Goal: Contribute content: Add original content to the website for others to see

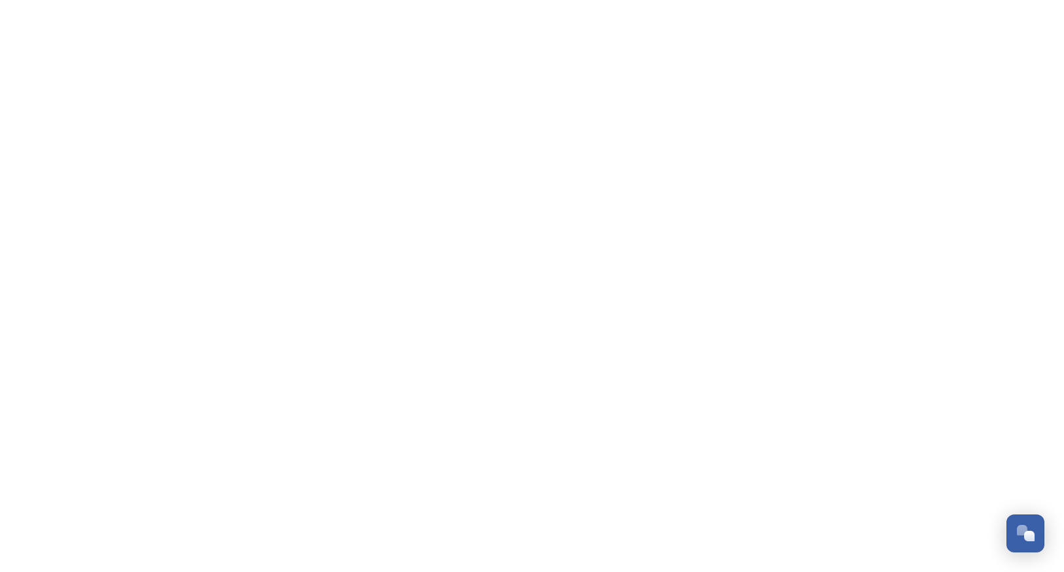
scroll to position [922, 0]
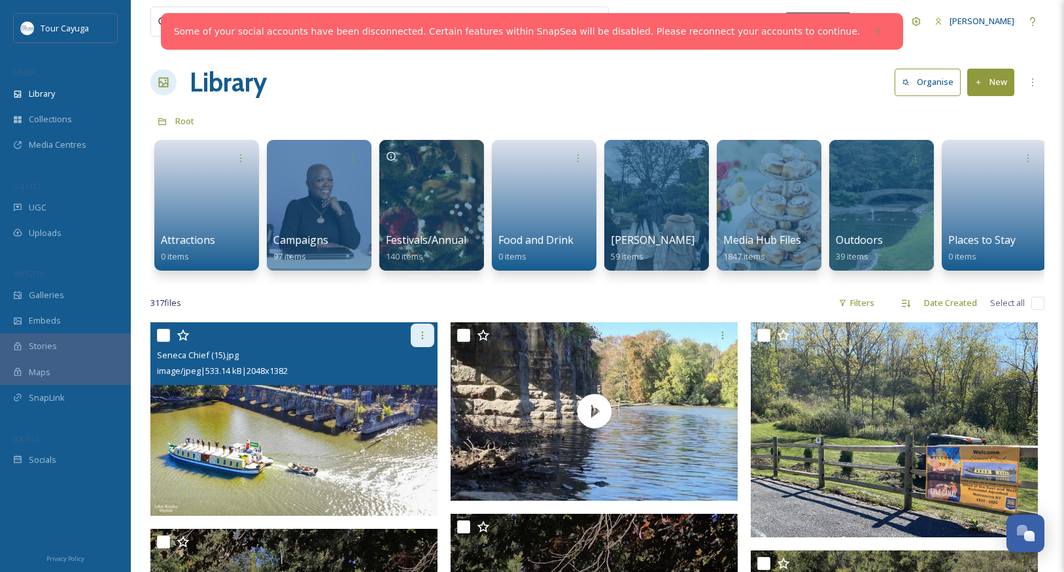
click at [424, 336] on icon at bounding box center [422, 335] width 10 height 10
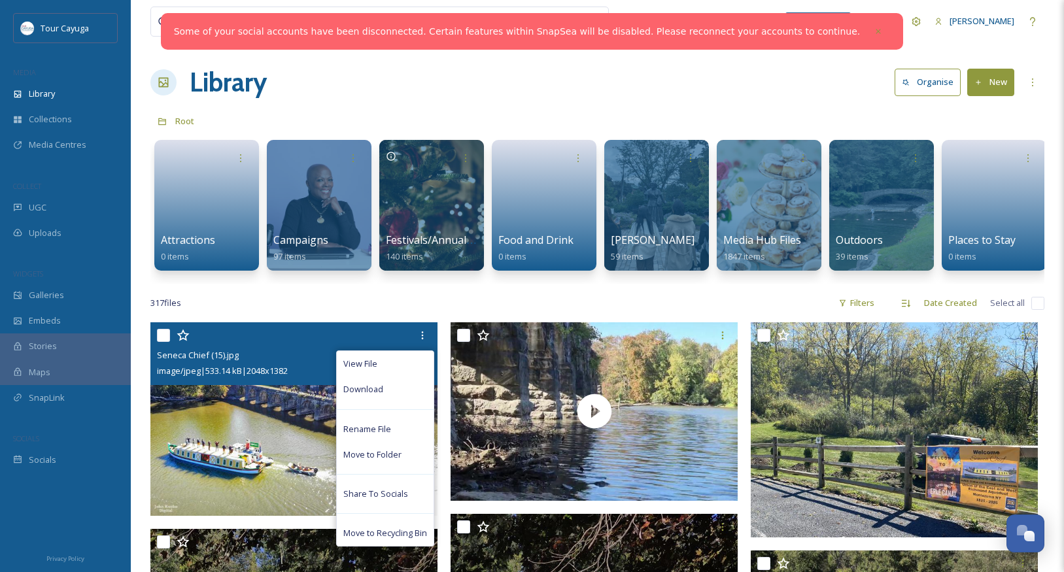
click at [304, 408] on img at bounding box center [293, 420] width 287 height 194
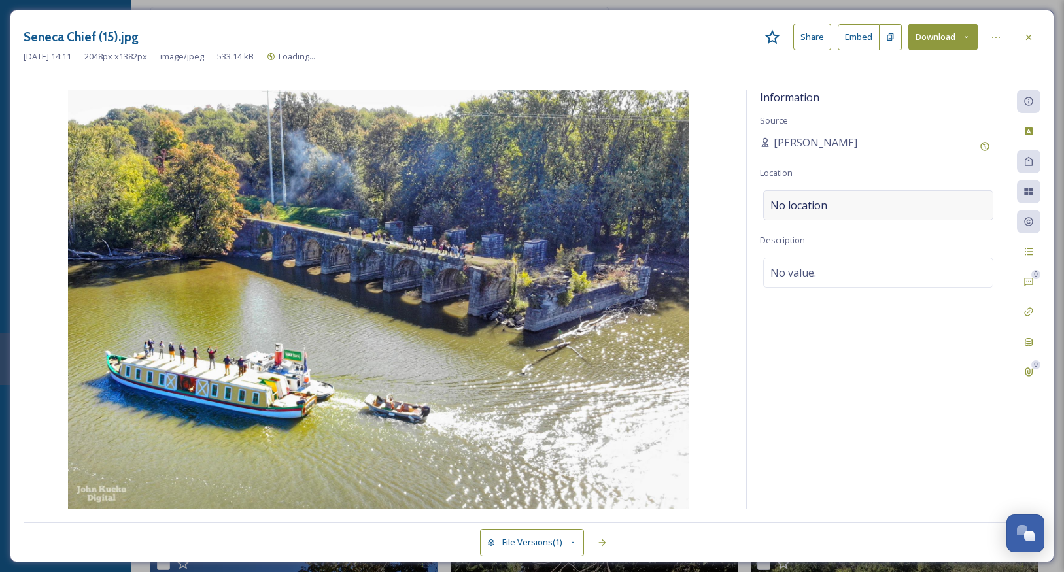
click at [898, 192] on div "No location" at bounding box center [878, 205] width 230 height 30
click at [878, 201] on input at bounding box center [878, 205] width 229 height 29
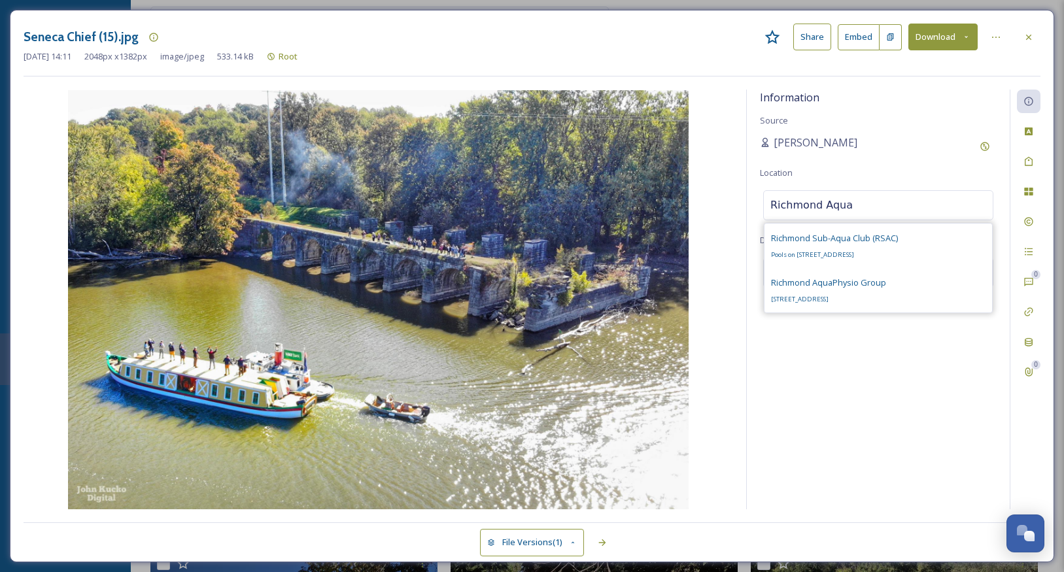
drag, startPoint x: 862, startPoint y: 217, endPoint x: 864, endPoint y: 202, distance: 15.2
click at [864, 202] on input "Richmond Aqua" at bounding box center [878, 205] width 229 height 29
type input "Richmond Aqu"
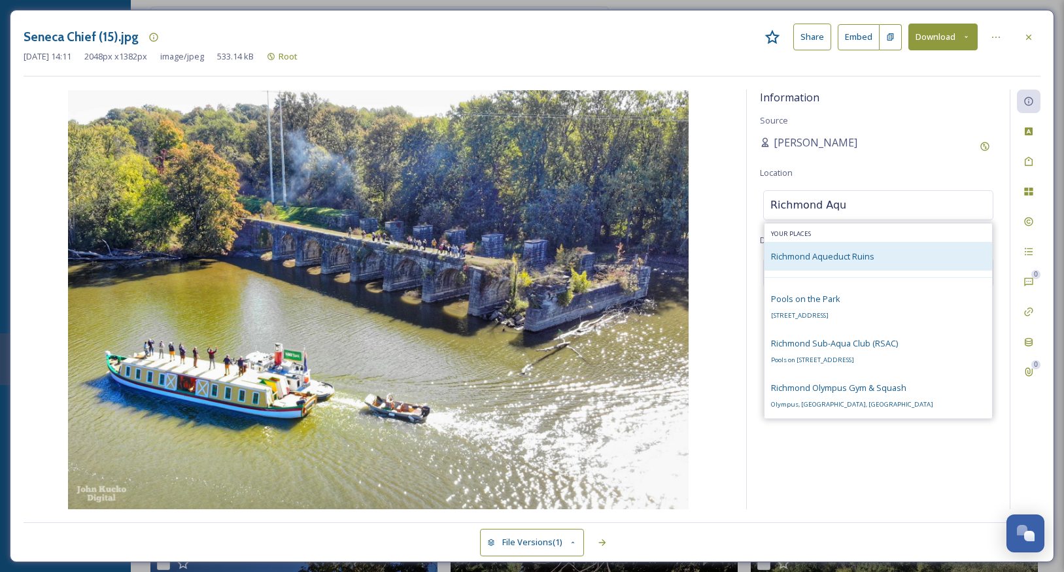
click at [832, 254] on span "Richmond Aqueduct Ruins" at bounding box center [822, 257] width 103 height 12
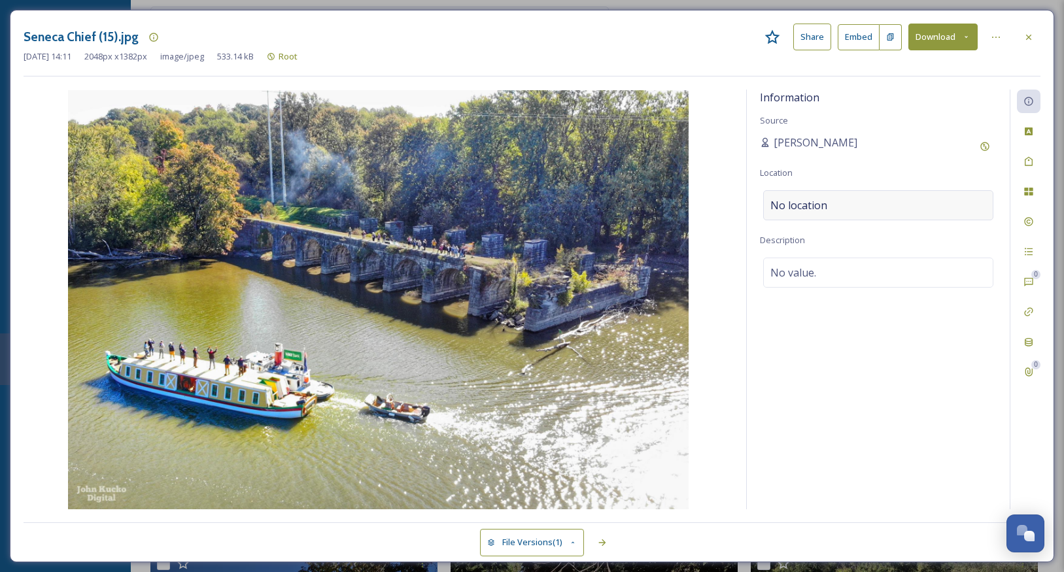
click at [849, 206] on div "No location" at bounding box center [878, 205] width 230 height 30
click at [843, 187] on div "Information Source [PERSON_NAME] Location [GEOGRAPHIC_DATA] Aqueduct Ruins Desc…" at bounding box center [878, 300] width 263 height 420
click at [851, 302] on div "Information Source [PERSON_NAME] Location [GEOGRAPHIC_DATA] Aqueduct Ruins Desc…" at bounding box center [878, 300] width 263 height 420
click at [814, 269] on span "No value." at bounding box center [794, 273] width 46 height 16
click at [809, 269] on textarea at bounding box center [878, 312] width 237 height 109
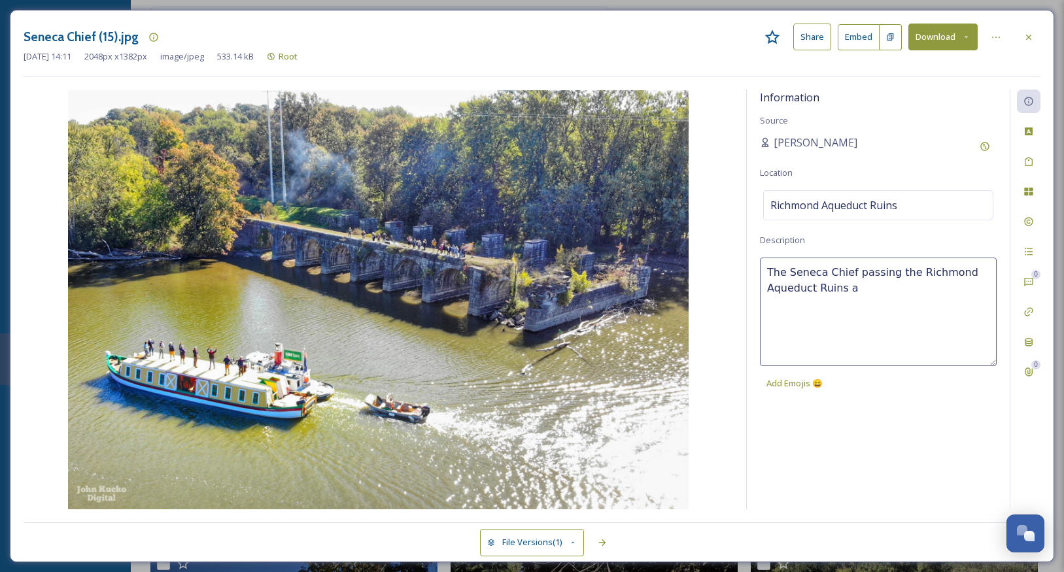
type textarea "The Seneca Chief passing the Richmond Aqueduct Ruins"
click at [814, 434] on div "Information Source [PERSON_NAME] Location [GEOGRAPHIC_DATA] Ruins Description T…" at bounding box center [878, 300] width 263 height 420
click at [1029, 130] on icon at bounding box center [1029, 132] width 8 height 8
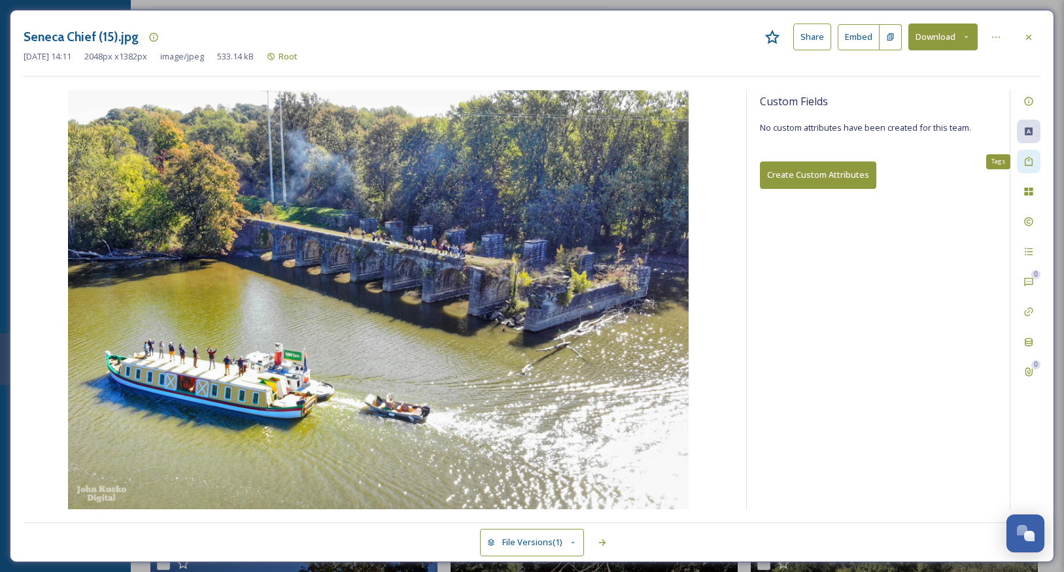
click at [1026, 160] on icon at bounding box center [1029, 161] width 8 height 9
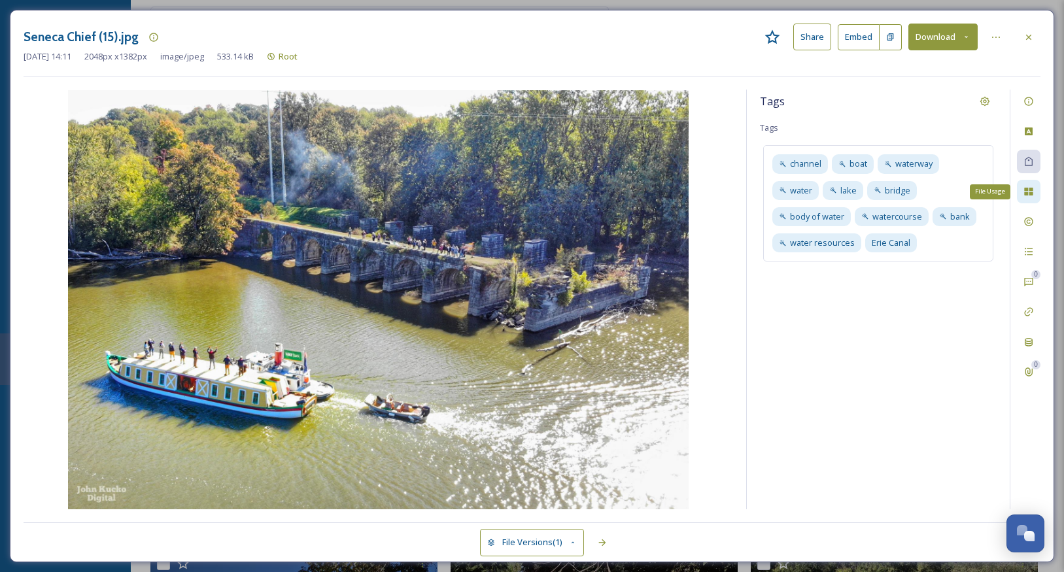
click at [1029, 189] on icon at bounding box center [1029, 191] width 10 height 10
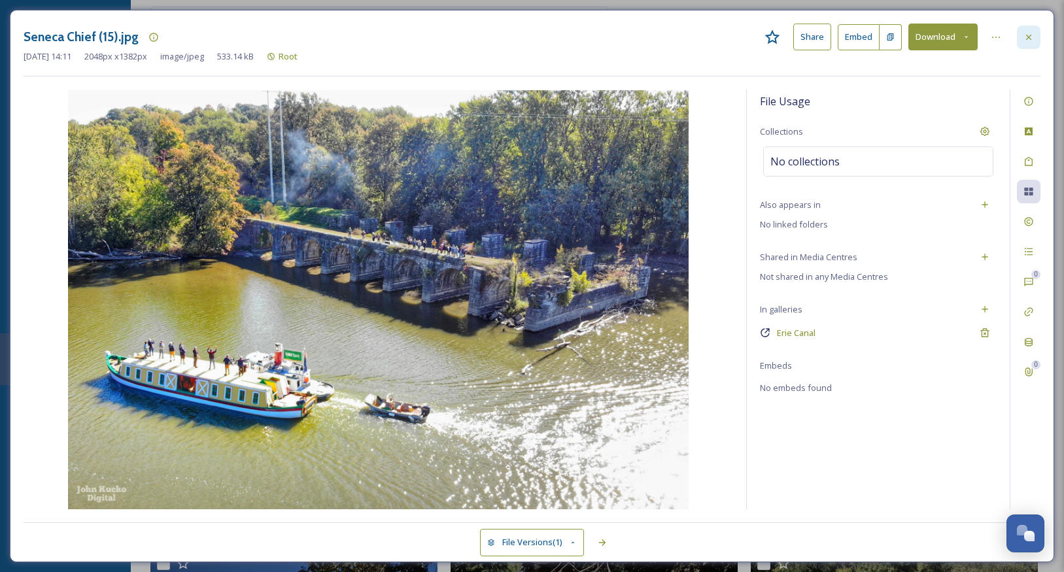
click at [1029, 37] on icon at bounding box center [1028, 36] width 5 height 5
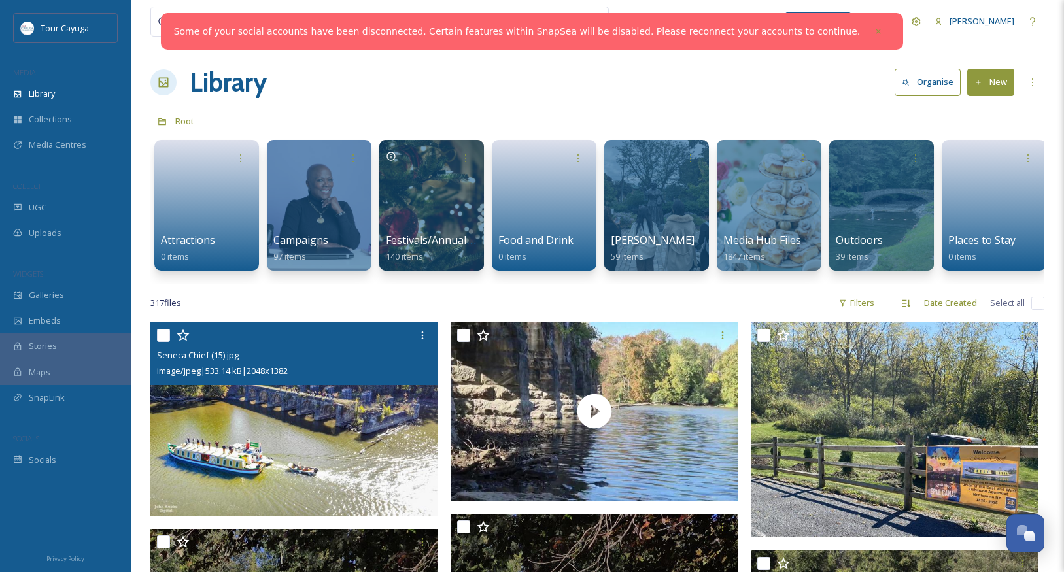
click at [989, 80] on button "New" at bounding box center [991, 82] width 47 height 27
click at [976, 111] on span "File Upload" at bounding box center [985, 113] width 43 height 12
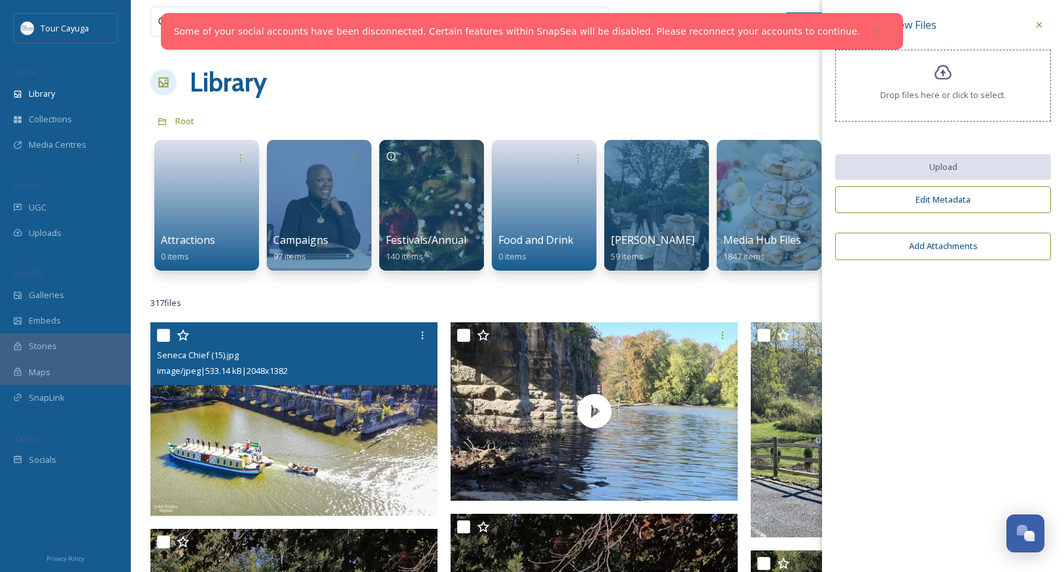
click at [947, 209] on button "Edit Metadata" at bounding box center [943, 199] width 216 height 27
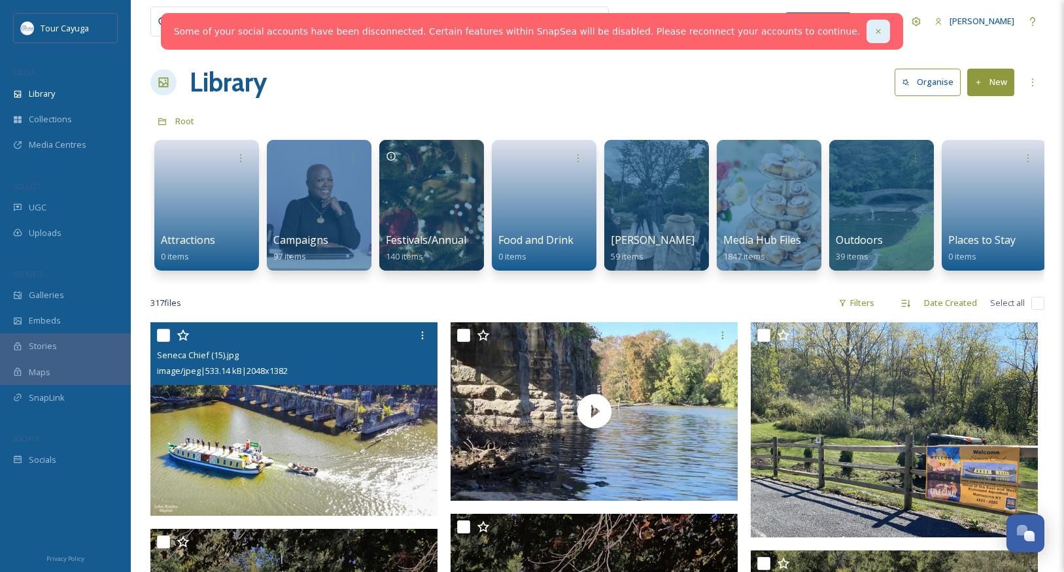
click at [877, 33] on icon at bounding box center [879, 31] width 5 height 5
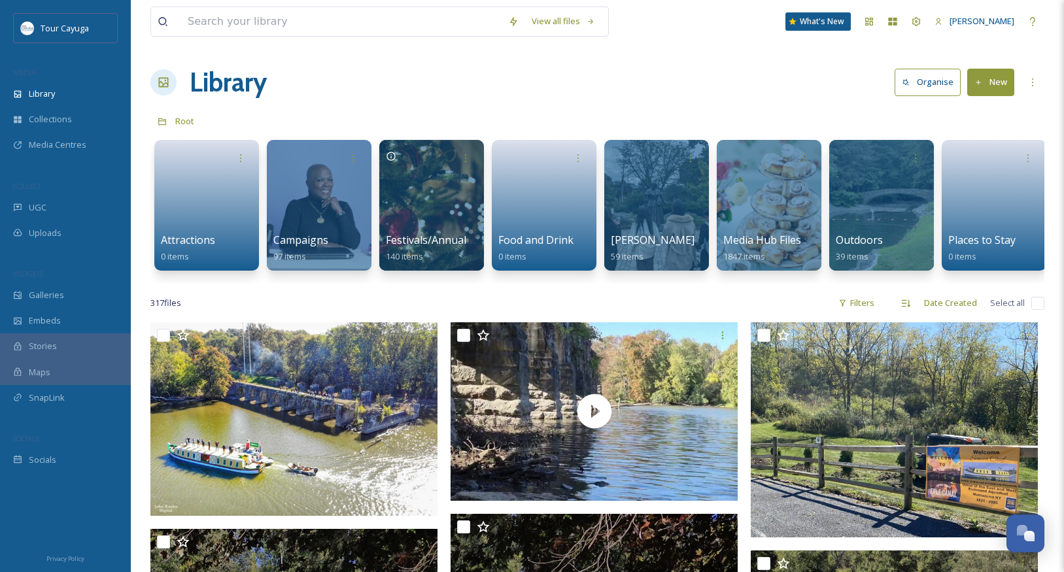
click at [1001, 80] on button "New" at bounding box center [991, 82] width 47 height 27
click at [989, 108] on span "File Upload" at bounding box center [985, 113] width 43 height 12
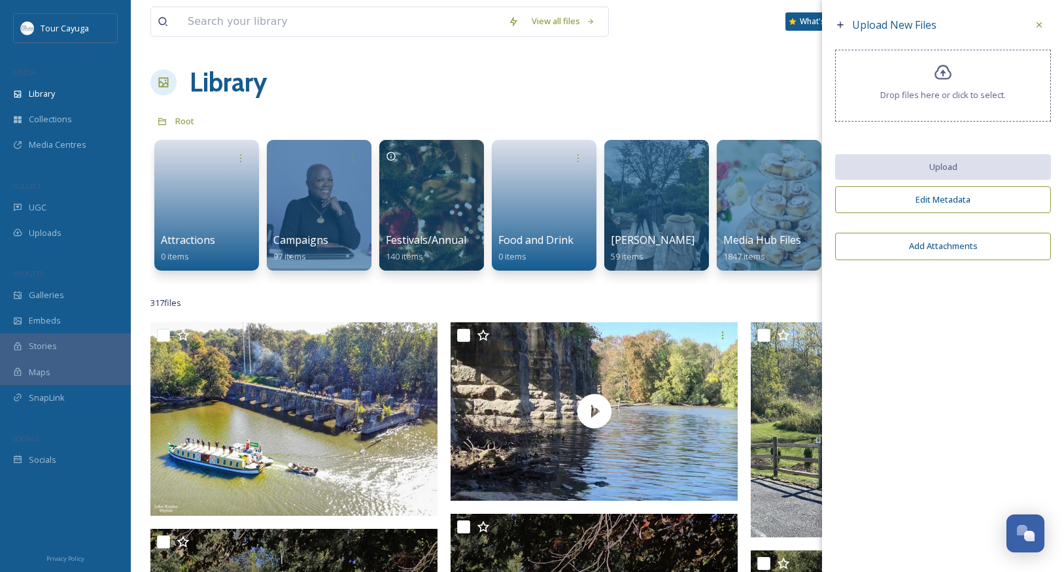
click at [949, 209] on button "Edit Metadata" at bounding box center [943, 199] width 216 height 27
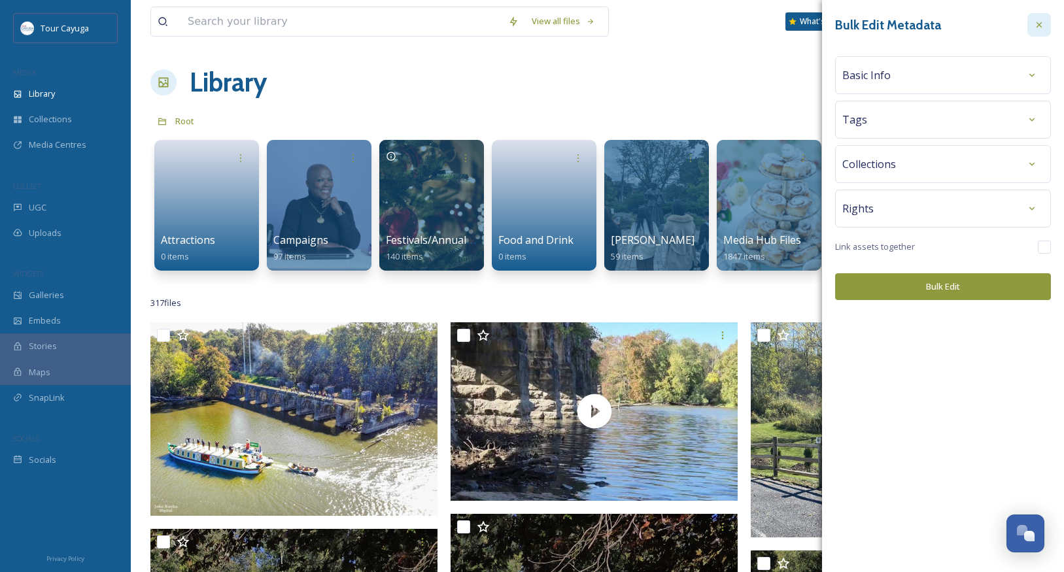
click at [1042, 22] on icon at bounding box center [1039, 25] width 10 height 10
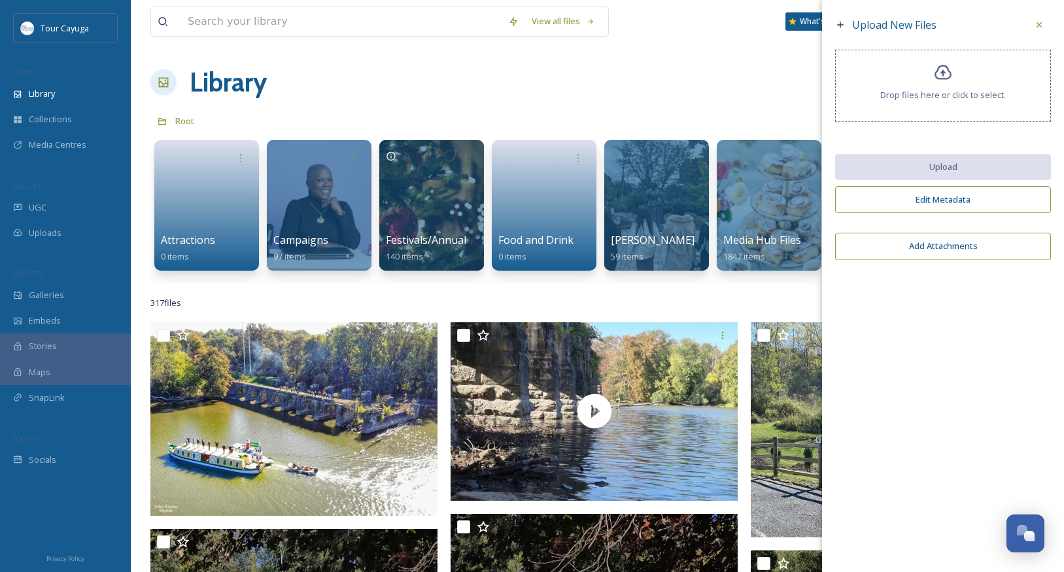
click at [941, 211] on button "Edit Metadata" at bounding box center [943, 199] width 216 height 27
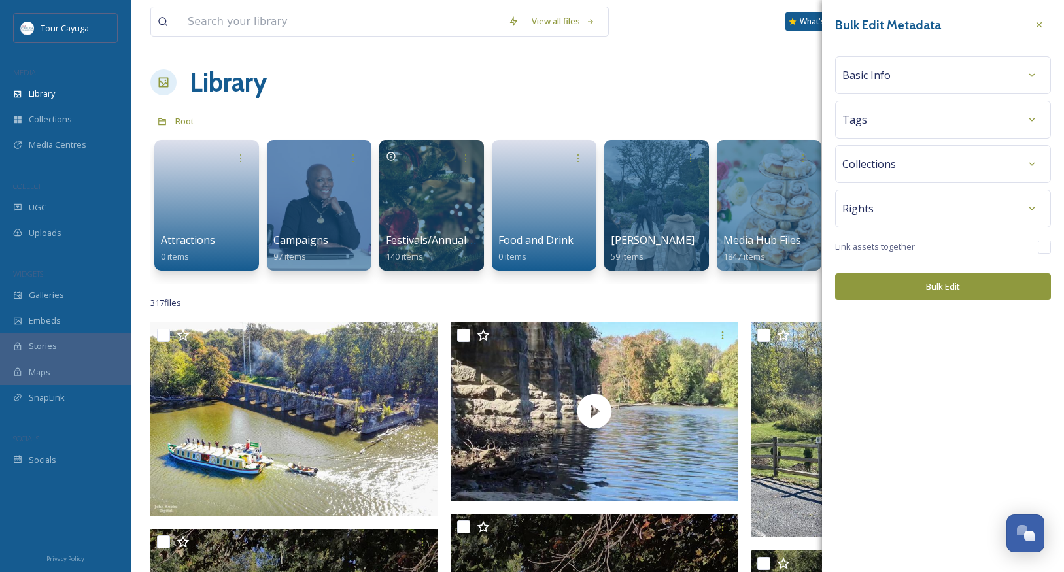
click at [926, 75] on div "Basic Info" at bounding box center [943, 75] width 201 height 24
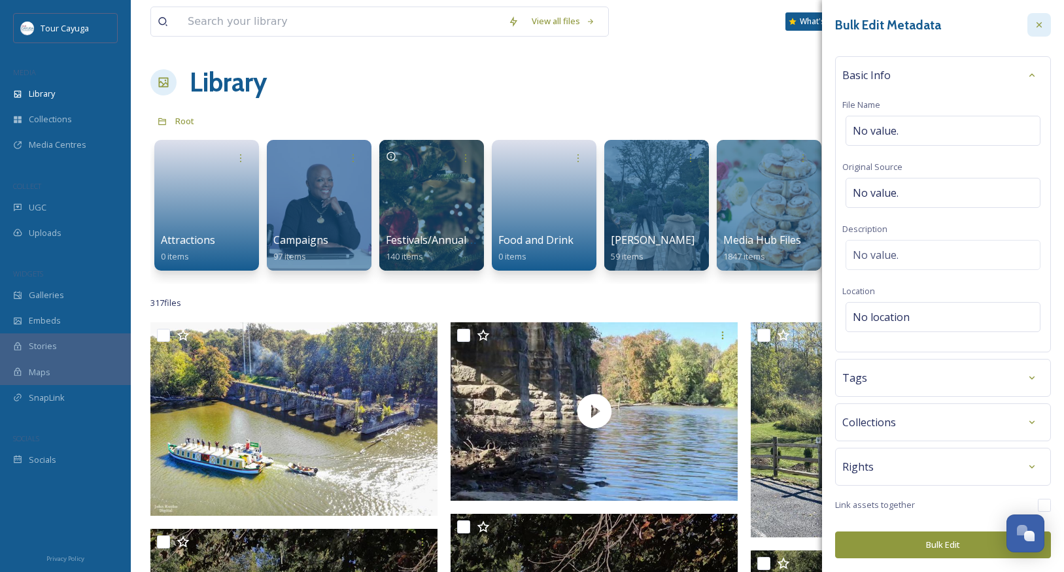
click at [1040, 22] on icon at bounding box center [1039, 25] width 10 height 10
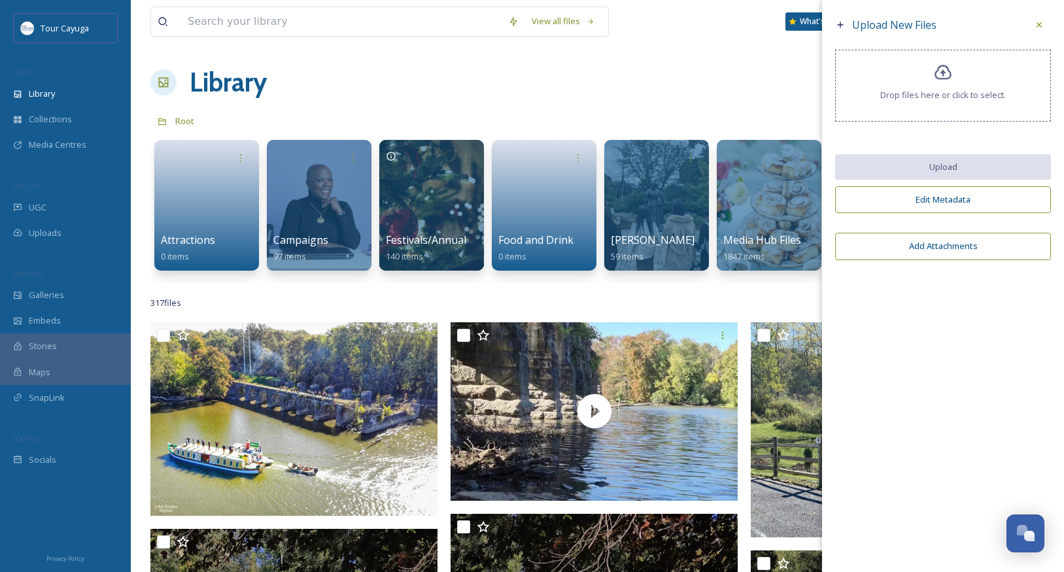
click at [943, 208] on button "Edit Metadata" at bounding box center [943, 199] width 216 height 27
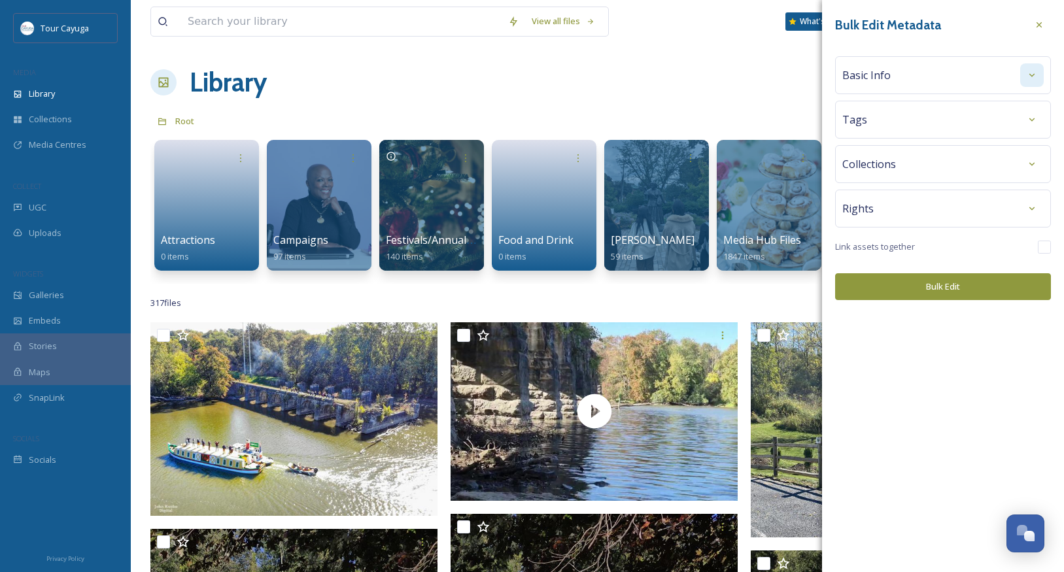
click at [1032, 74] on icon at bounding box center [1032, 75] width 10 height 10
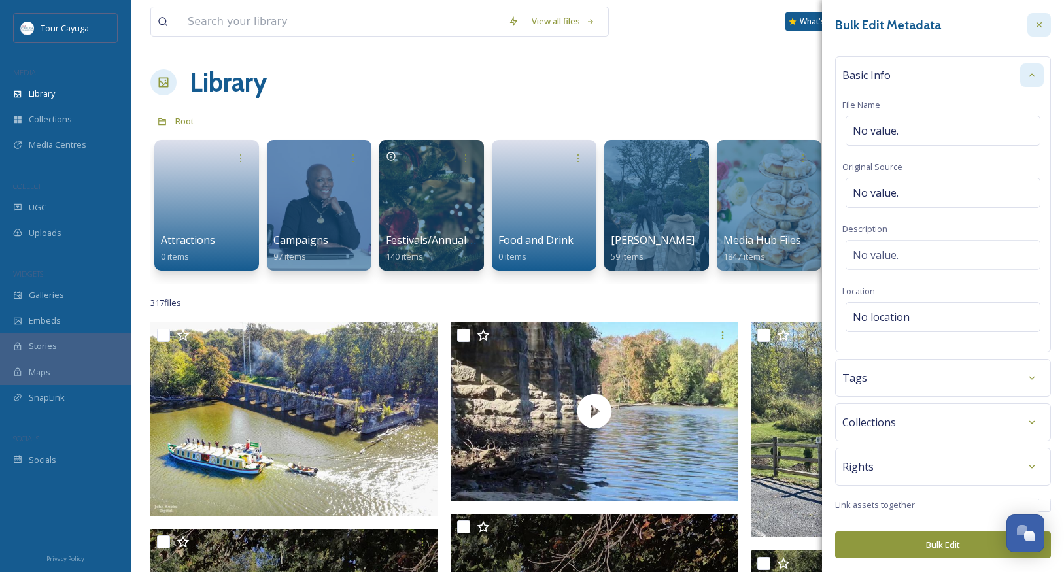
click at [1036, 27] on icon at bounding box center [1039, 25] width 10 height 10
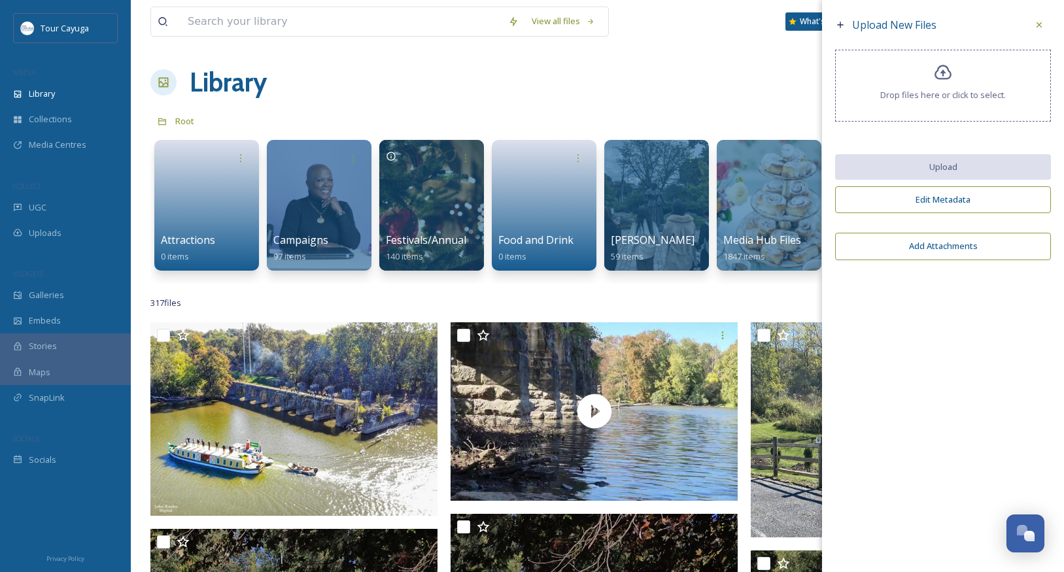
click at [936, 205] on button "Edit Metadata" at bounding box center [943, 199] width 216 height 27
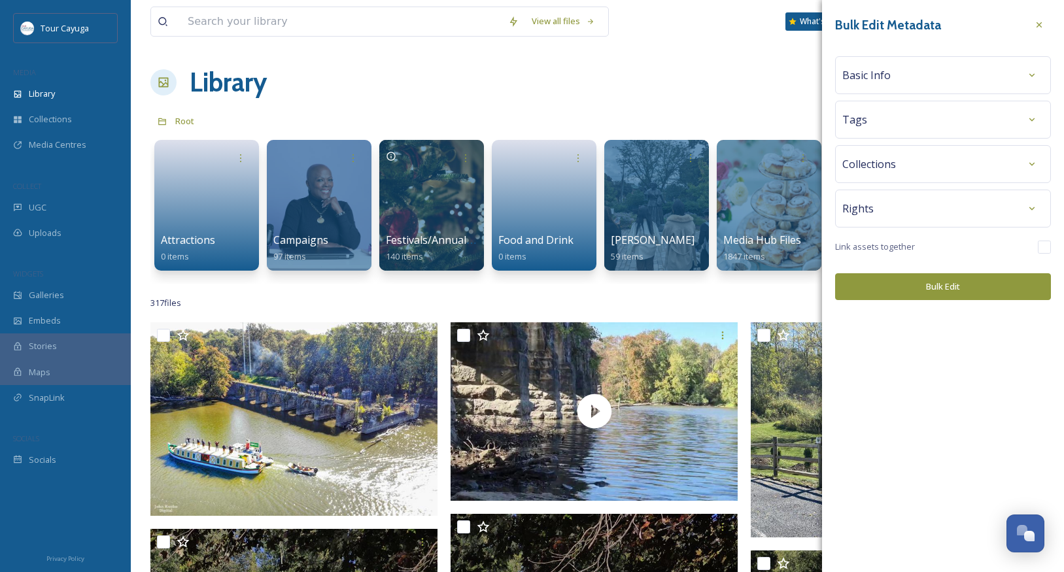
click at [935, 81] on div "Basic Info" at bounding box center [943, 75] width 201 height 24
